Goal: Find specific page/section: Find specific page/section

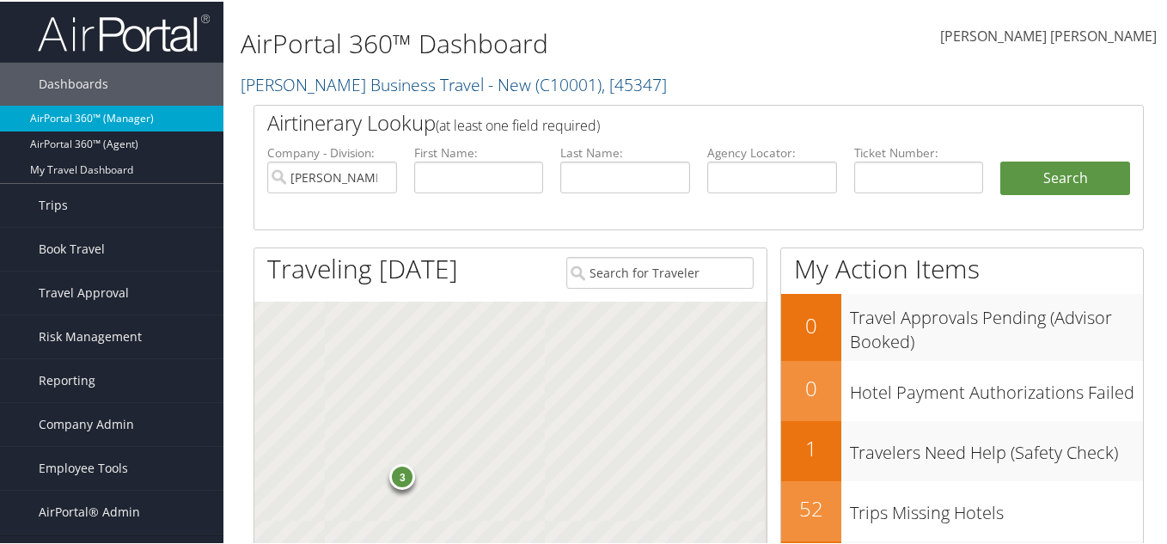
click at [84, 113] on link "AirPortal 360™ (Manager)" at bounding box center [111, 117] width 223 height 26
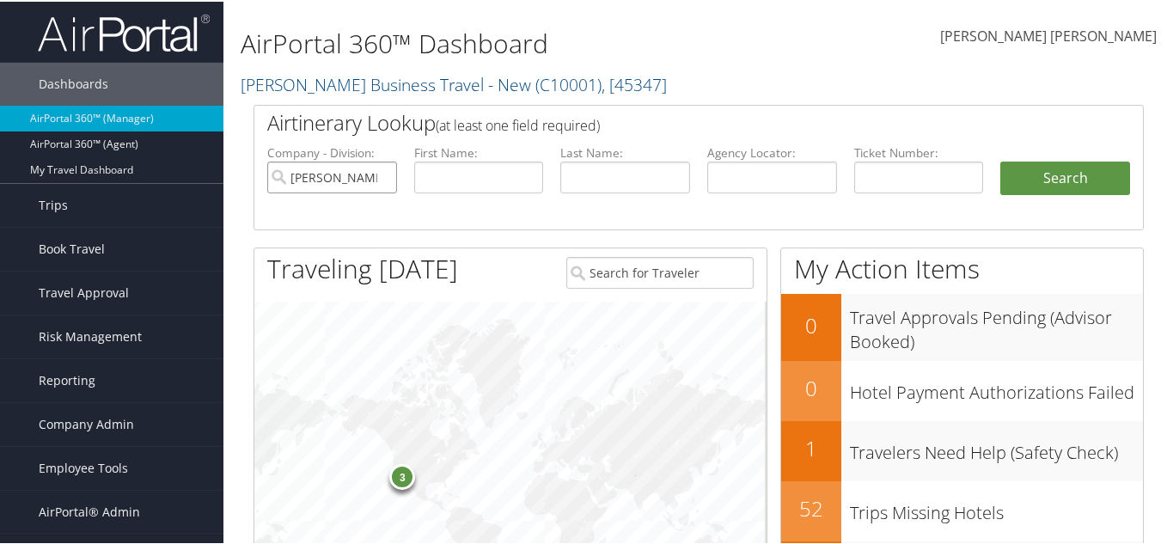
click at [381, 178] on input "[PERSON_NAME] Business Travel - New" at bounding box center [332, 176] width 130 height 32
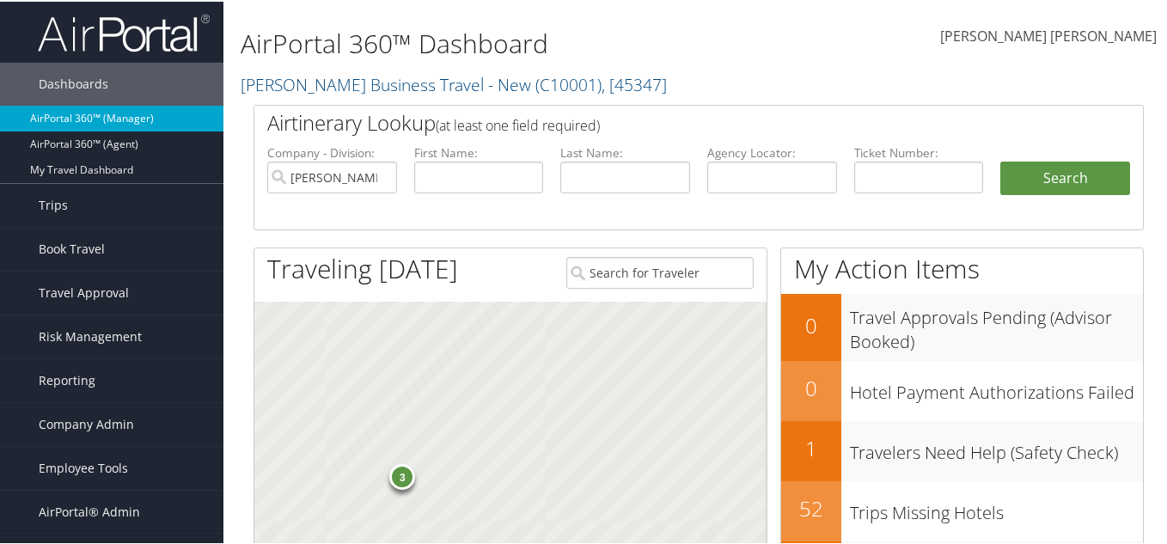
click at [103, 118] on link "AirPortal 360™ (Manager)" at bounding box center [111, 117] width 223 height 26
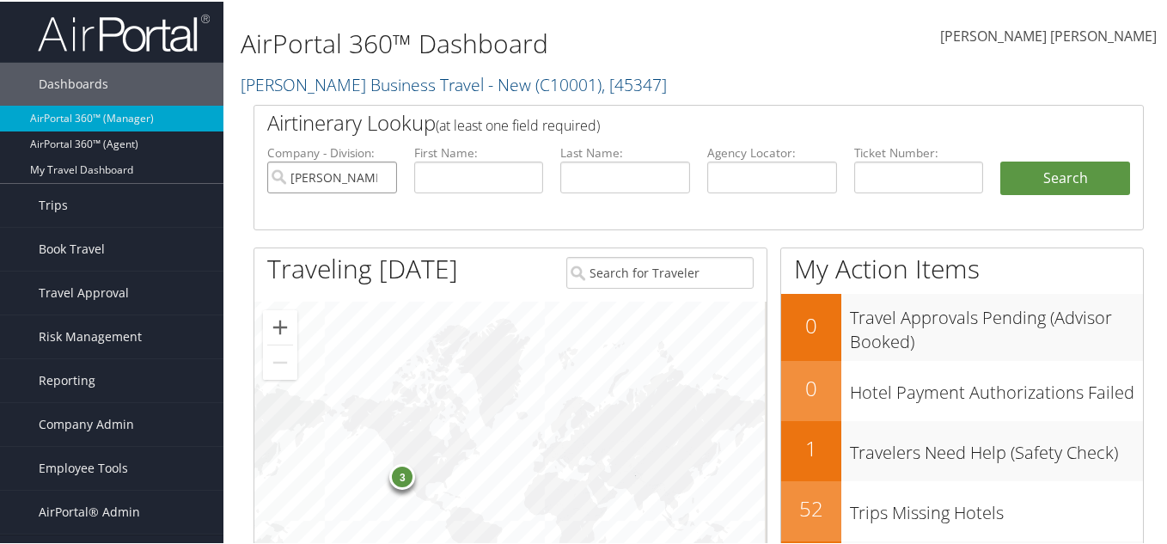
click at [377, 178] on input "[PERSON_NAME] Business Travel - New" at bounding box center [332, 176] width 130 height 32
